Goal: Navigation & Orientation: Find specific page/section

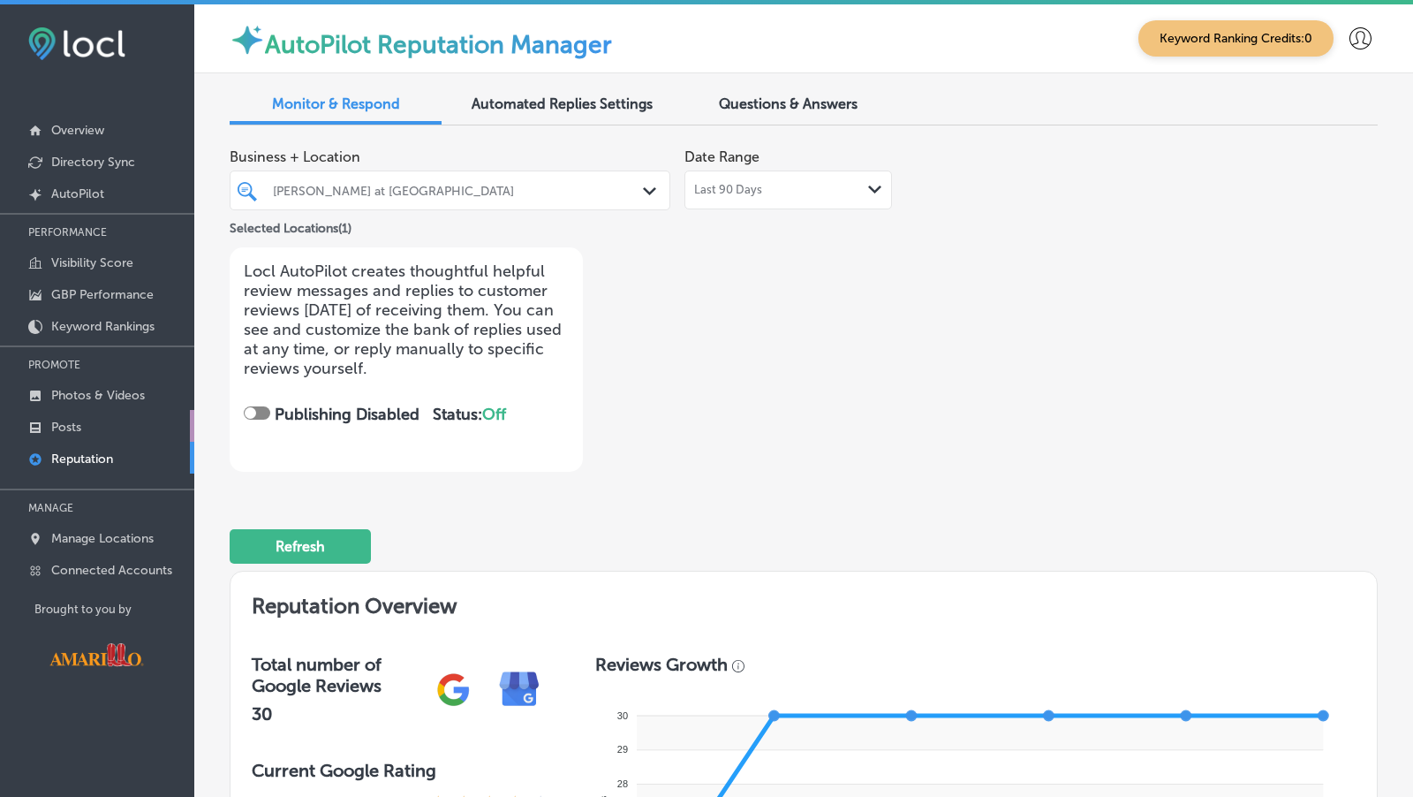
click at [96, 419] on link "Posts" at bounding box center [97, 426] width 194 height 32
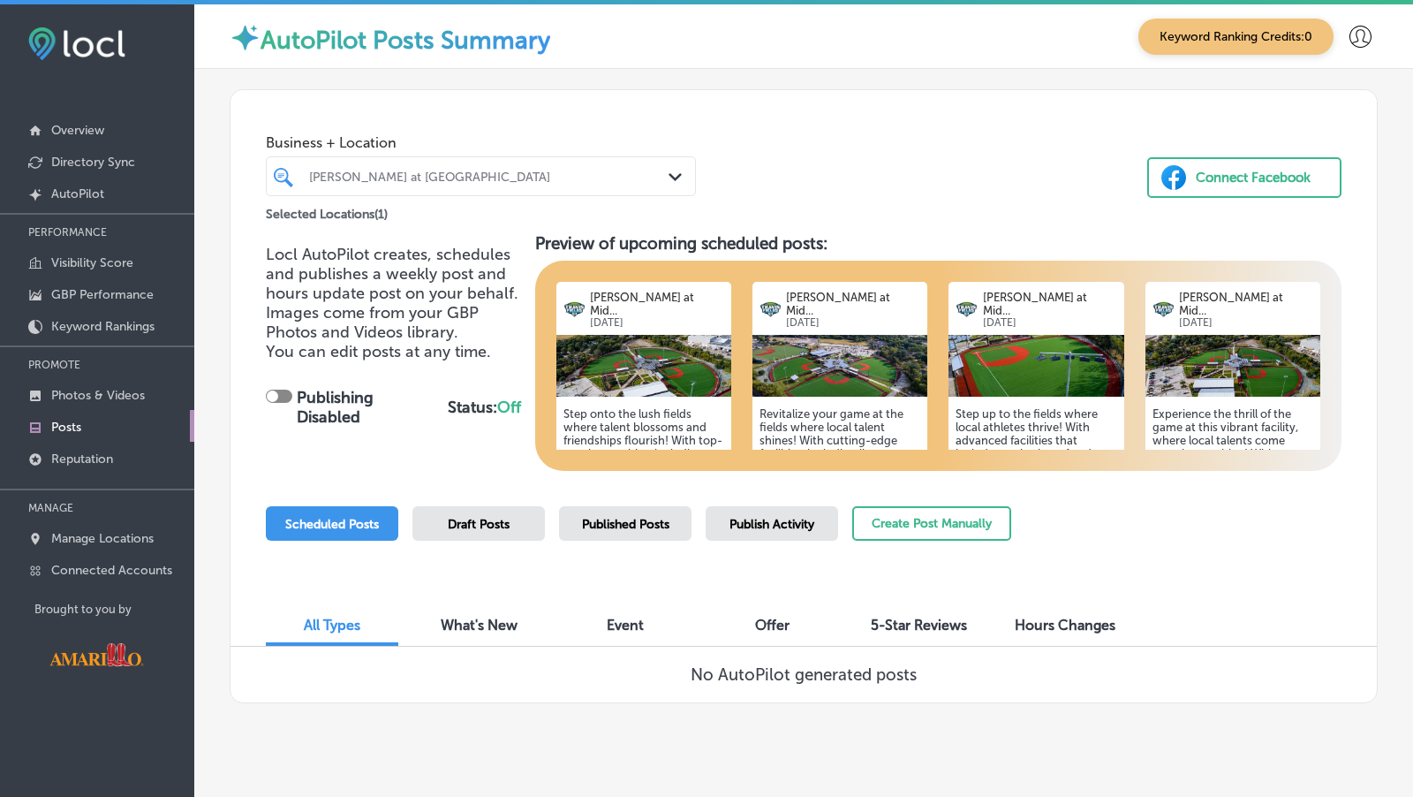
scroll to position [9, 0]
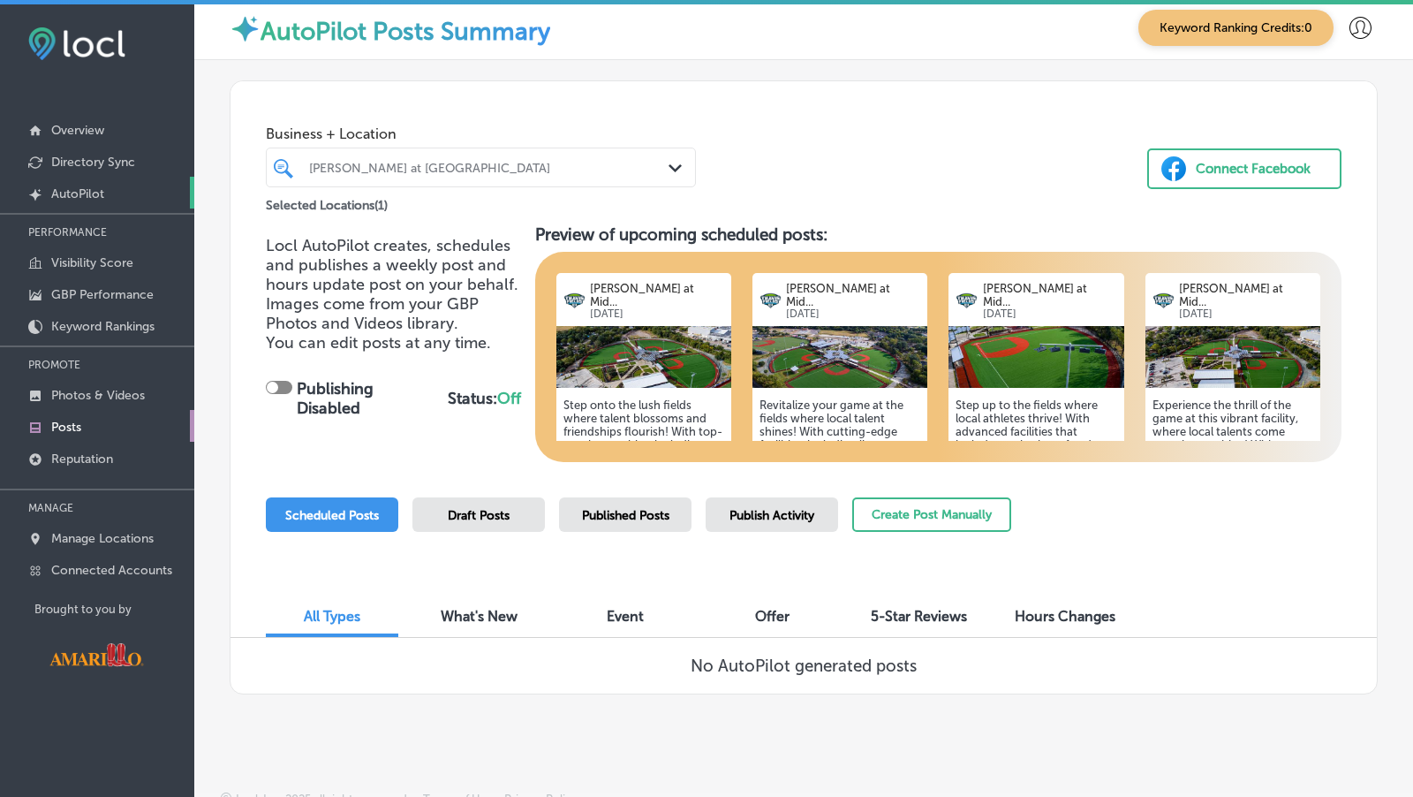
click at [125, 183] on link "Created by potrace 1.10, written by [PERSON_NAME] [DATE]-[DATE] AutoPilot" at bounding box center [97, 193] width 194 height 32
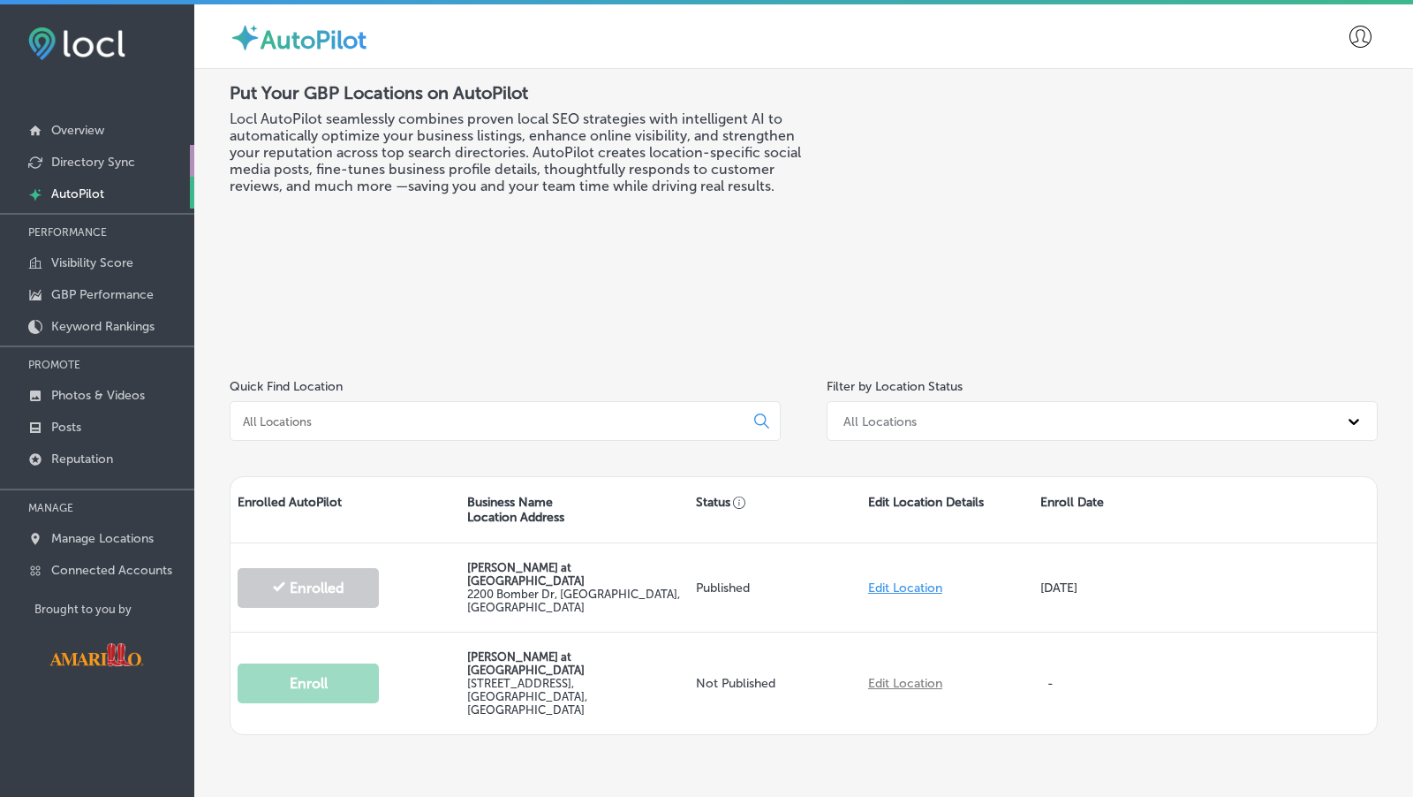
click at [129, 165] on p "Directory Sync" at bounding box center [93, 162] width 84 height 15
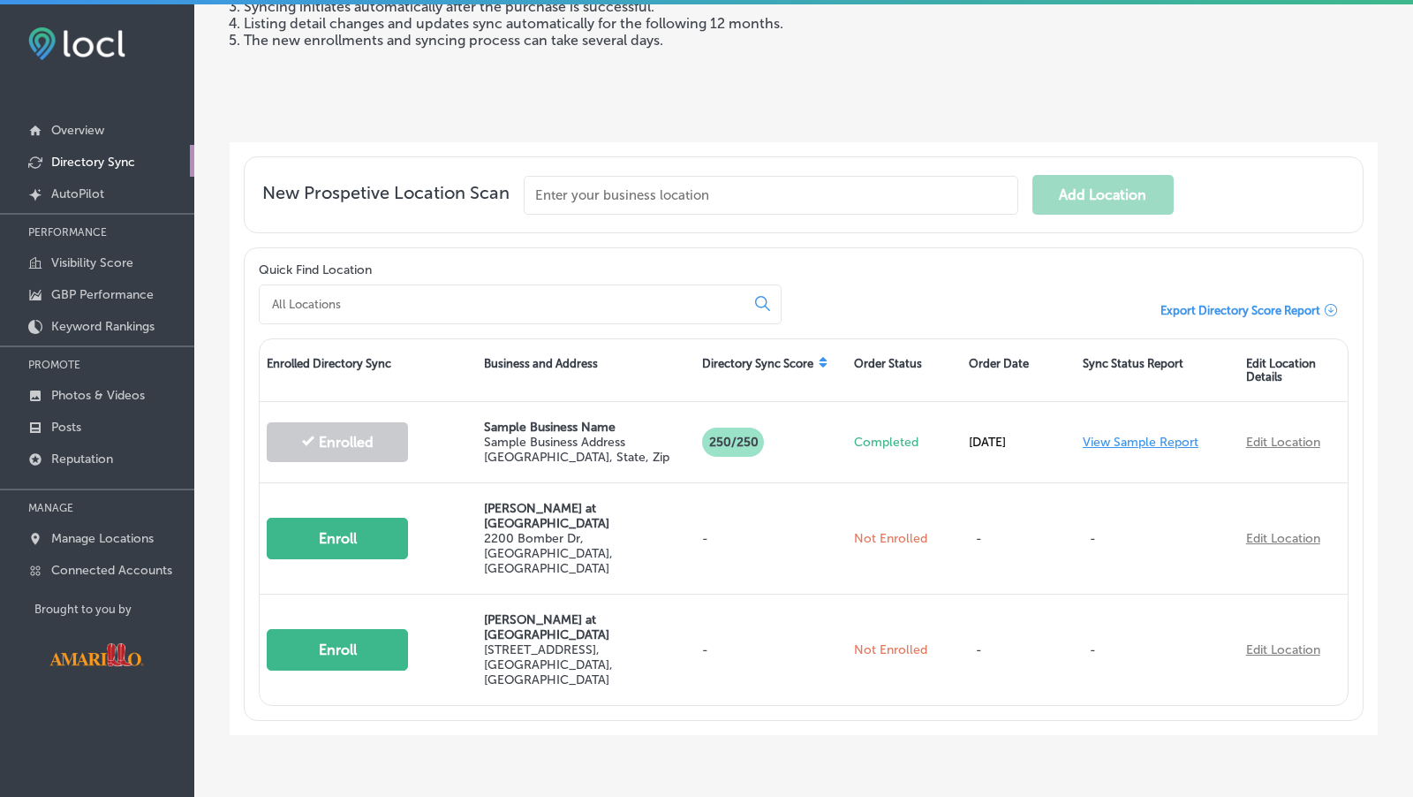
scroll to position [252, 0]
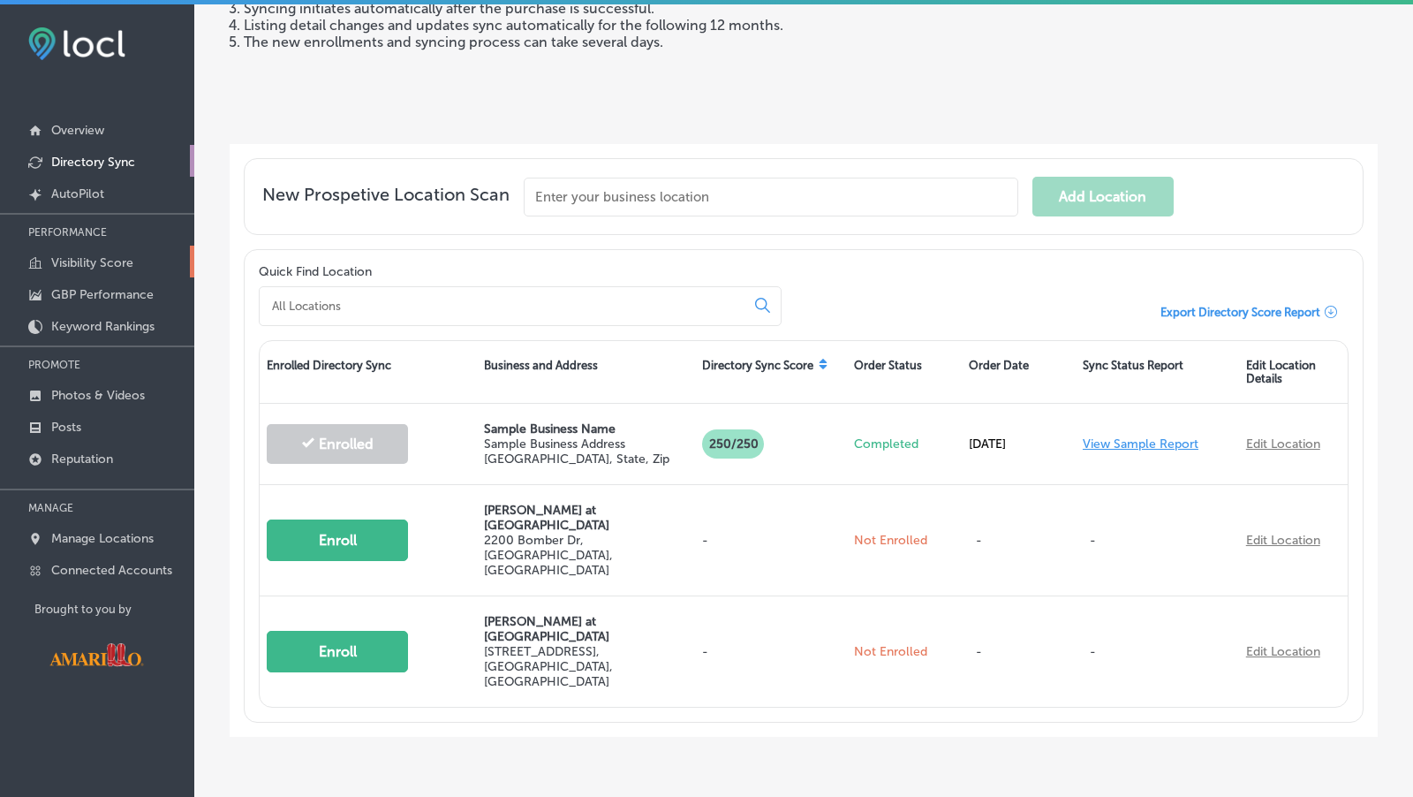
click at [119, 262] on p "Visibility Score" at bounding box center [92, 262] width 82 height 15
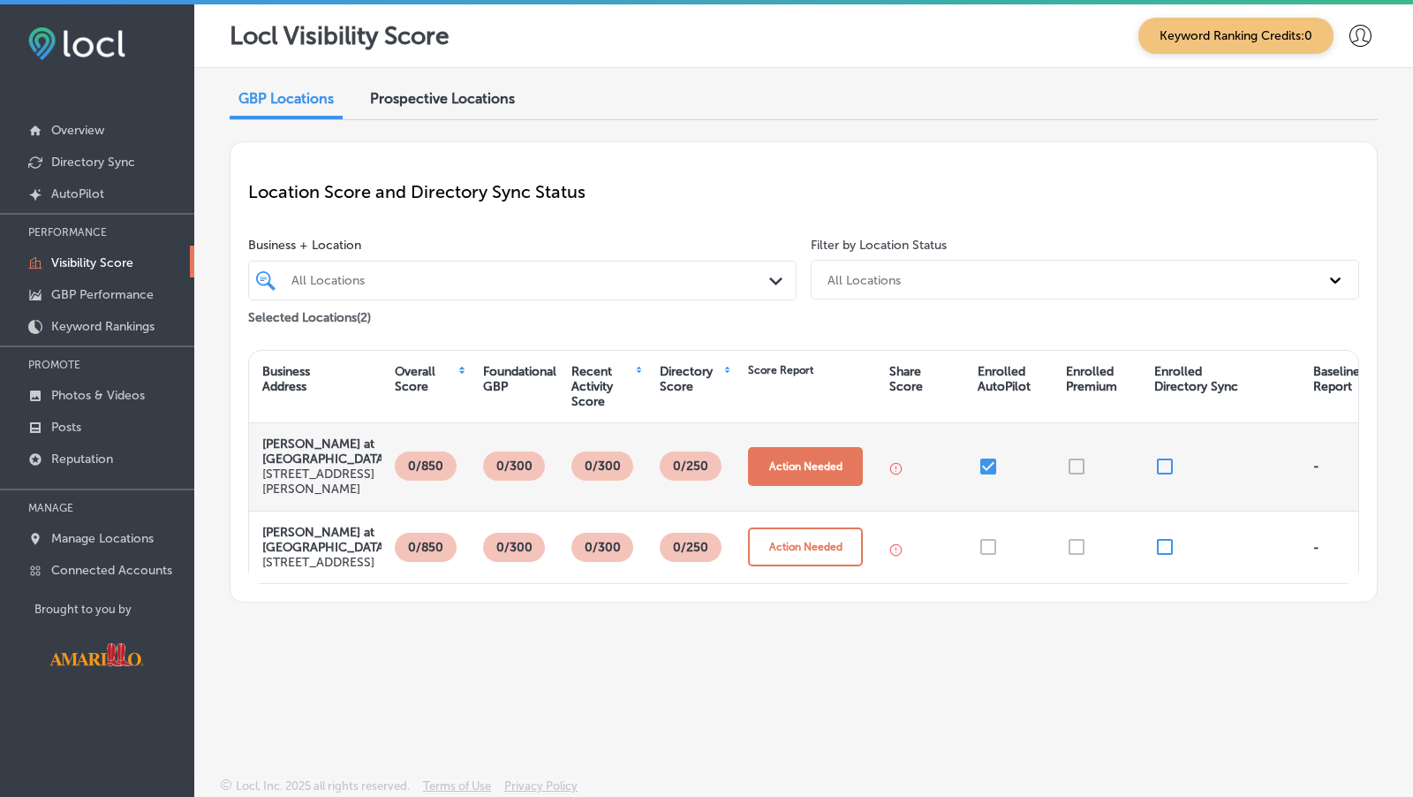
click at [810, 474] on button "Action Needed" at bounding box center [805, 466] width 115 height 39
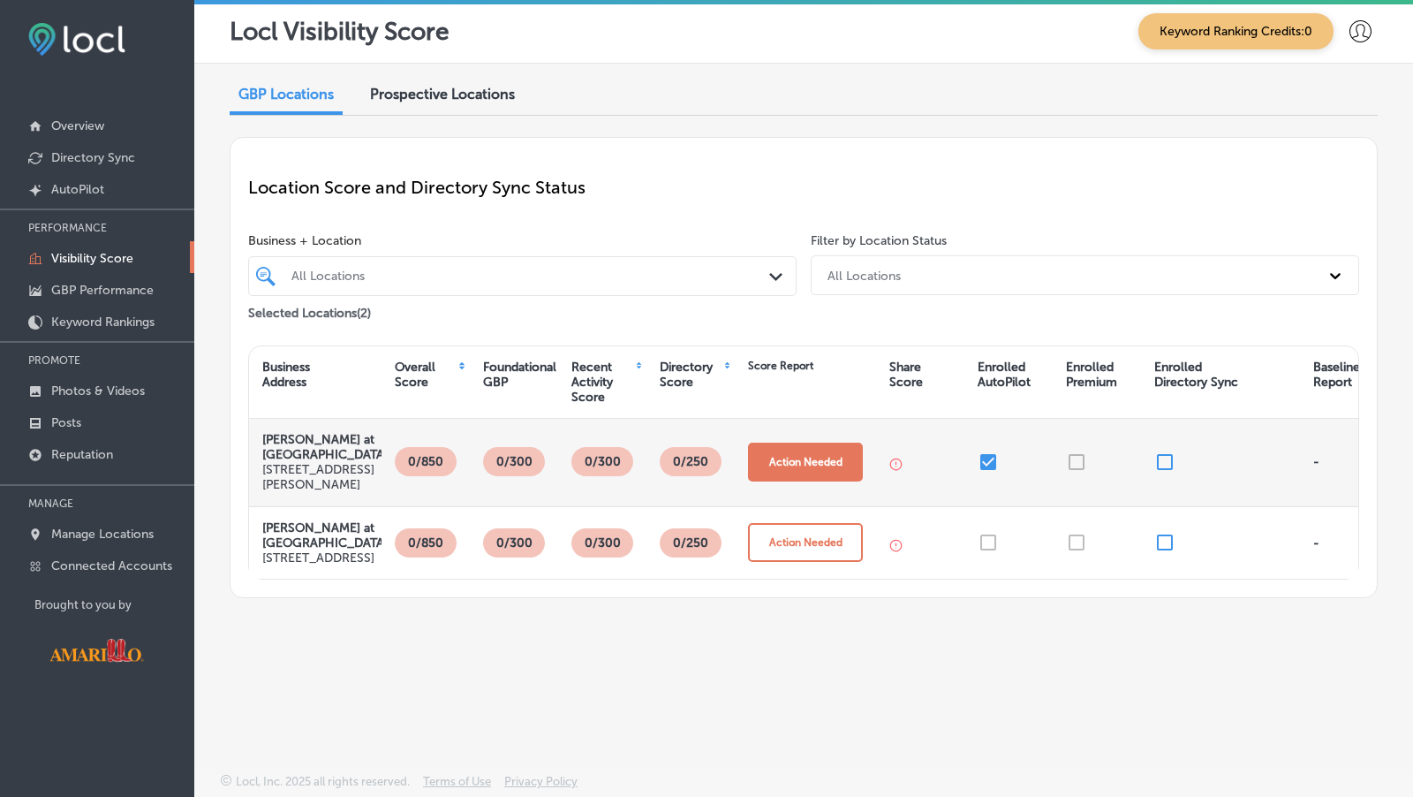
select select "US"
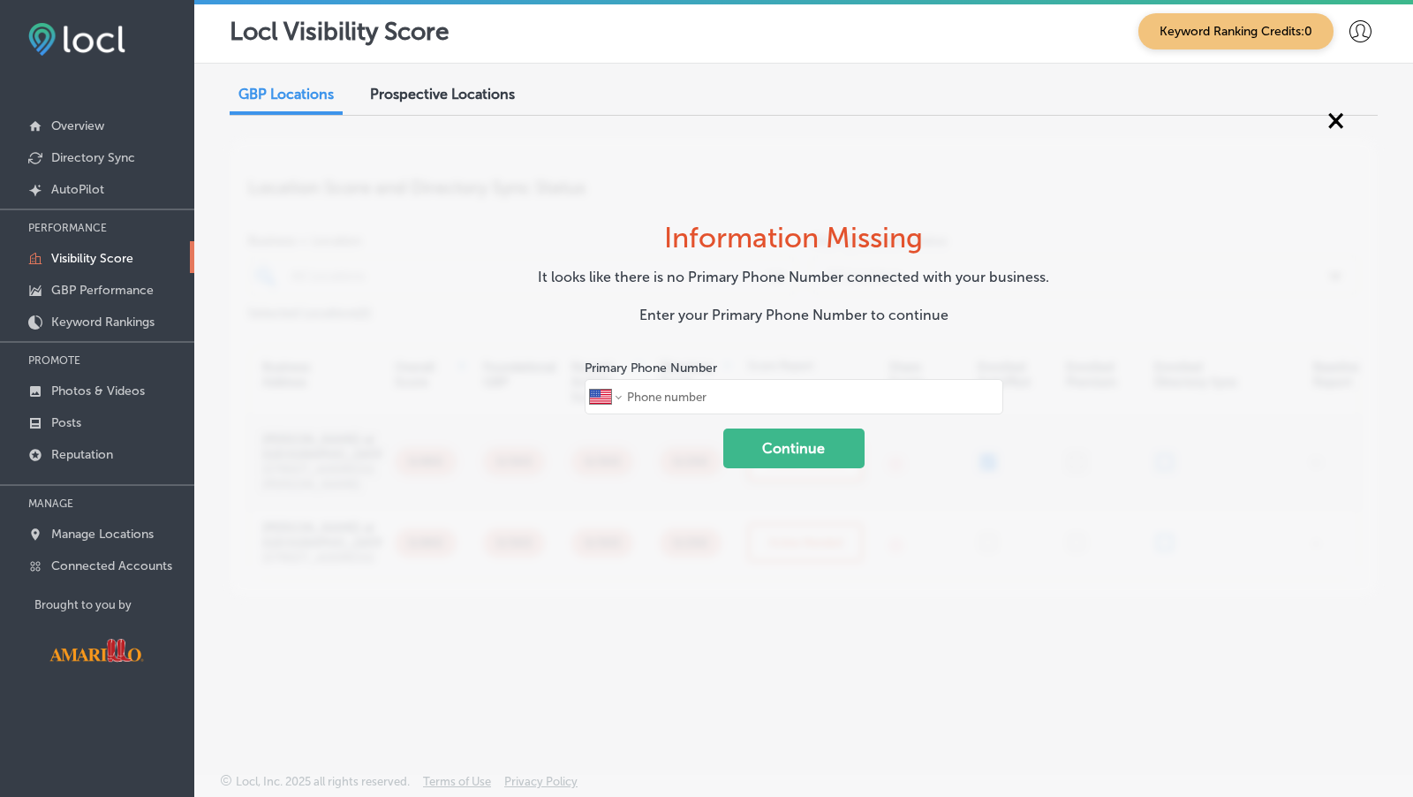
click at [1321, 125] on div "GBP Locations Prospective Locations Location Score and Directory Sync Status Bu…" at bounding box center [803, 377] width 1219 height 626
click at [1337, 113] on span "×" at bounding box center [1335, 119] width 17 height 32
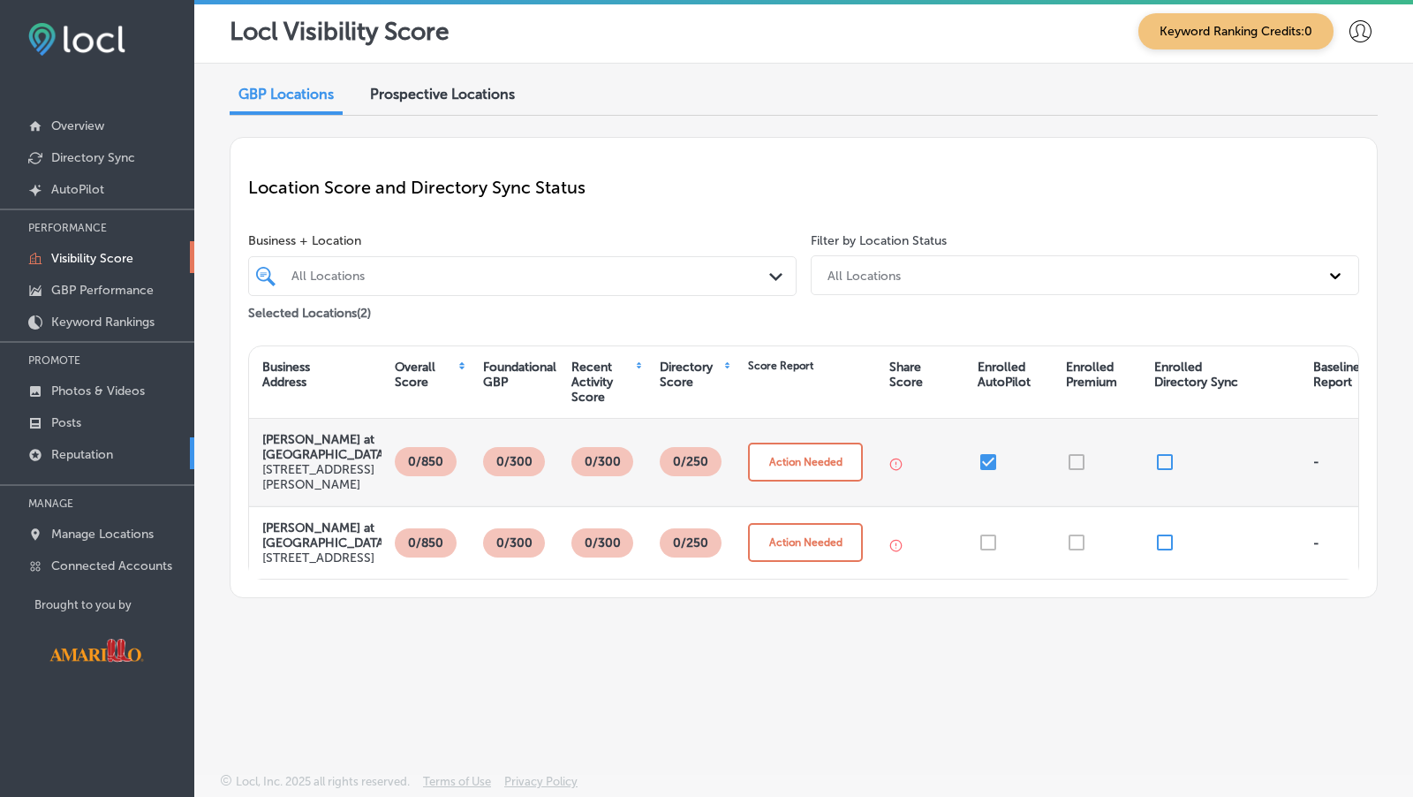
click at [118, 457] on link "Reputation" at bounding box center [97, 453] width 194 height 32
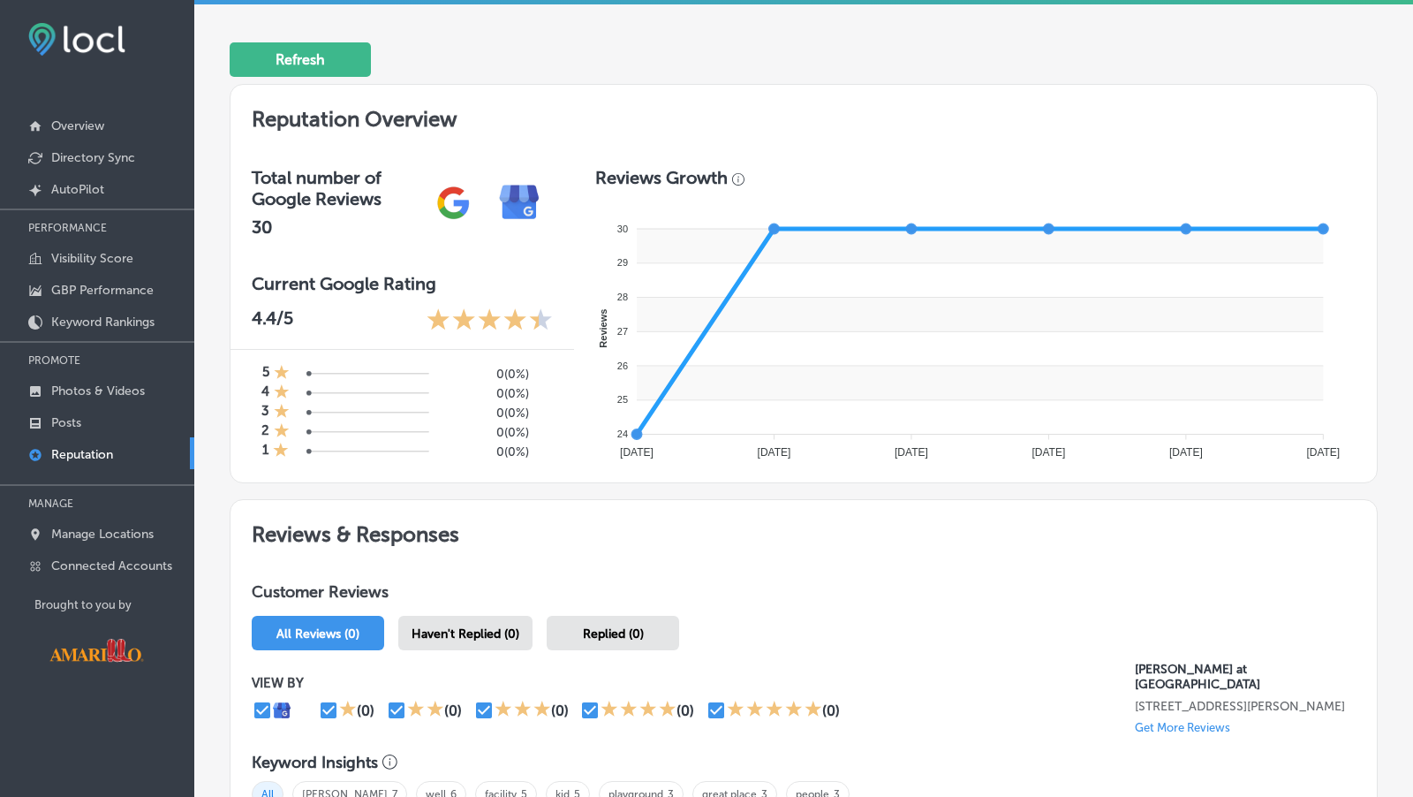
scroll to position [466, 0]
